Goal: Task Accomplishment & Management: Manage account settings

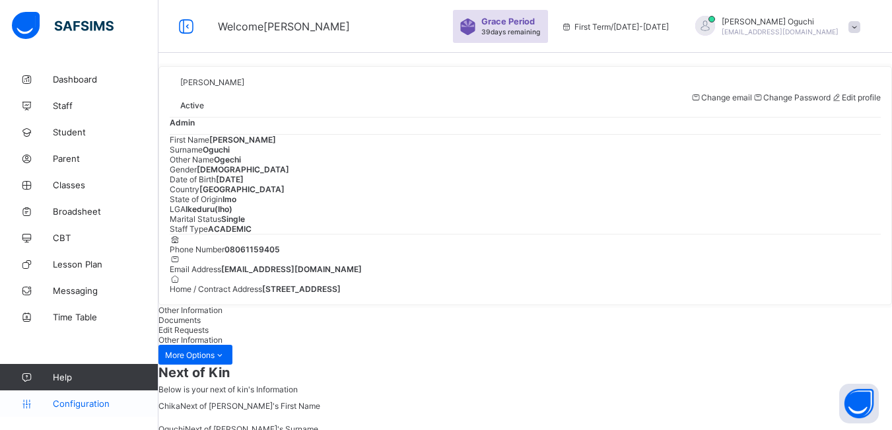
click at [101, 401] on span "Configuration" at bounding box center [105, 403] width 105 height 11
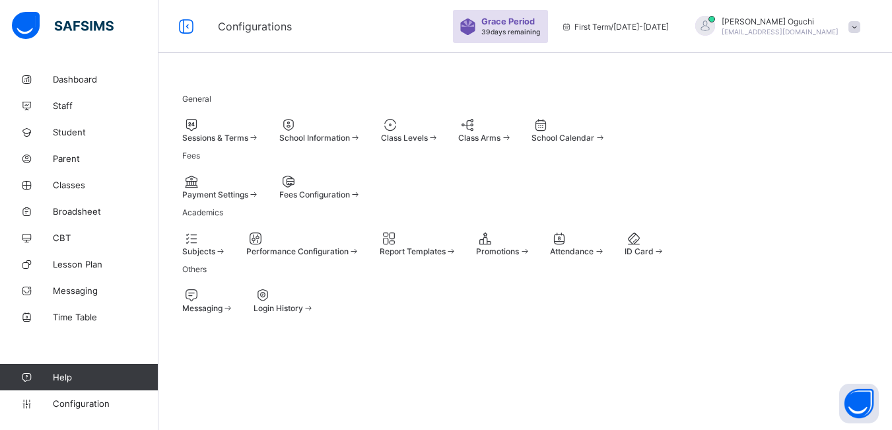
click at [237, 123] on div at bounding box center [220, 125] width 77 height 16
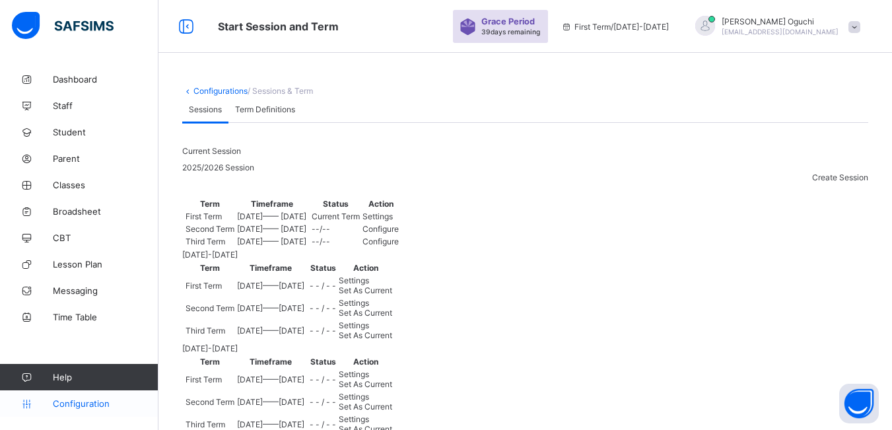
click at [88, 398] on span "Configuration" at bounding box center [105, 403] width 105 height 11
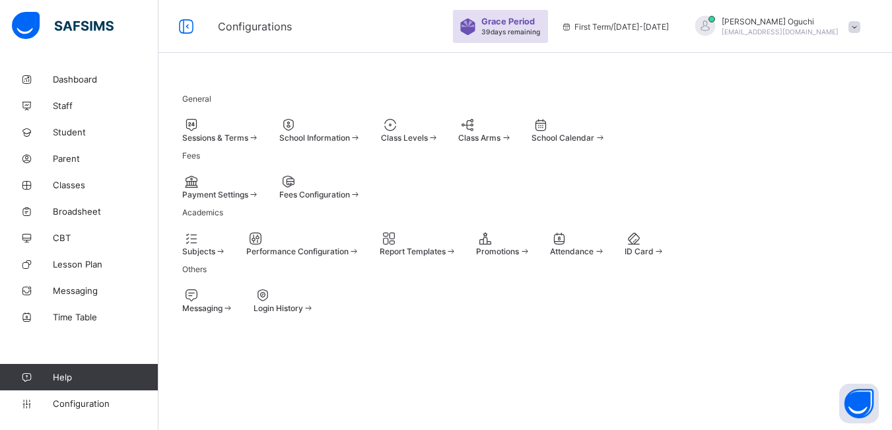
click at [361, 122] on div at bounding box center [320, 125] width 82 height 16
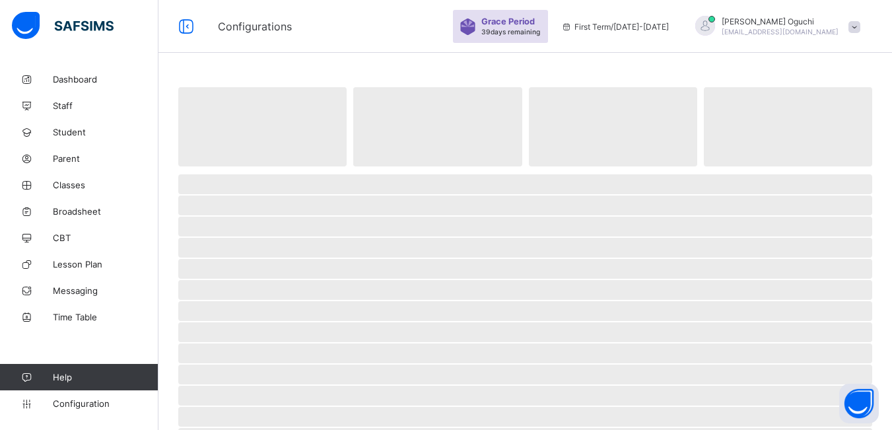
select select "**"
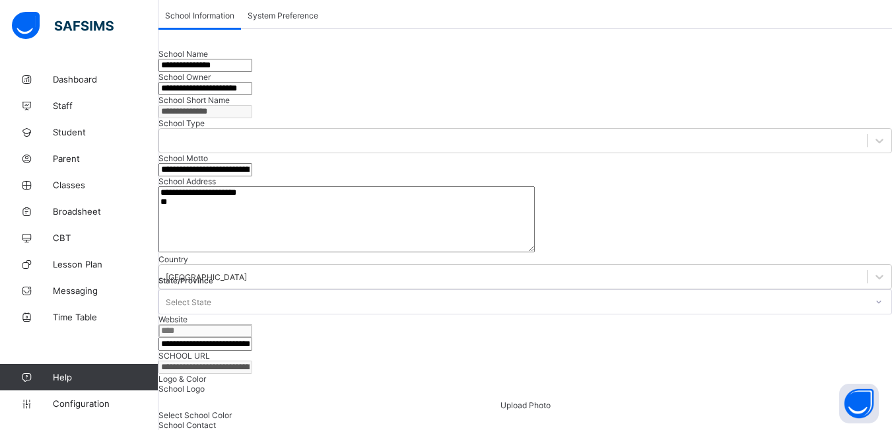
scroll to position [82, 0]
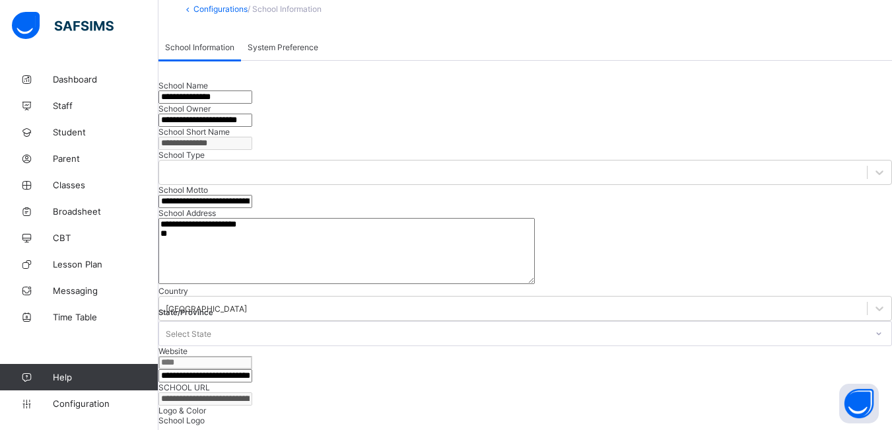
click at [299, 52] on span "System Preference" at bounding box center [283, 47] width 71 height 10
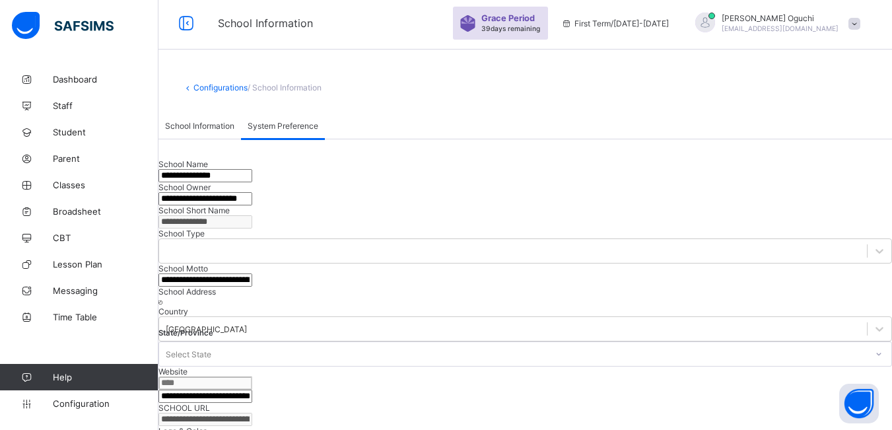
scroll to position [0, 0]
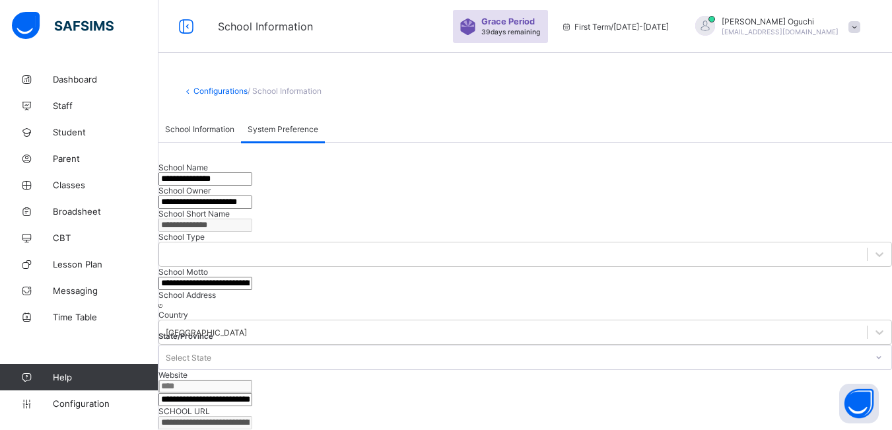
drag, startPoint x: 77, startPoint y: 401, endPoint x: 77, endPoint y: 382, distance: 18.5
click at [77, 400] on span "Configuration" at bounding box center [105, 403] width 105 height 11
